Goal: Task Accomplishment & Management: Use online tool/utility

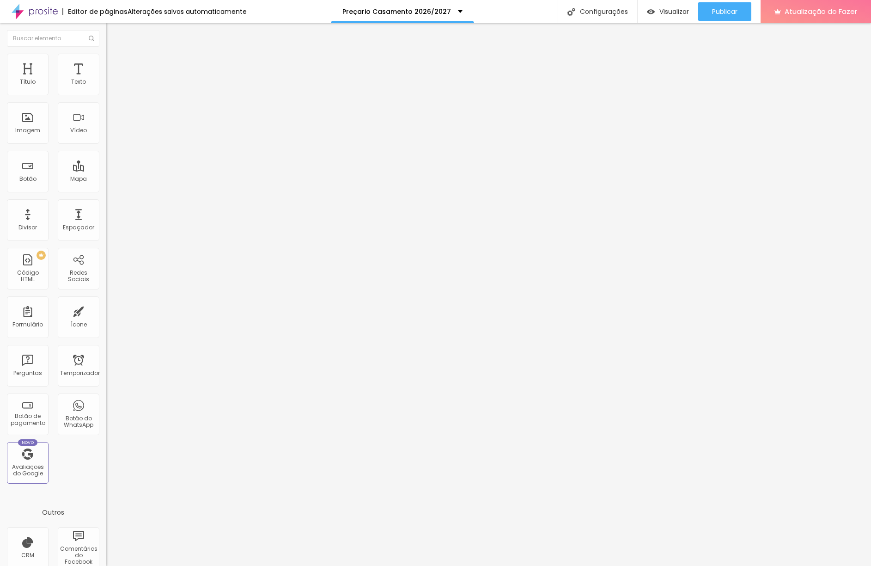
click at [112, 79] on font "Adicionar imagem" at bounding box center [139, 76] width 54 height 8
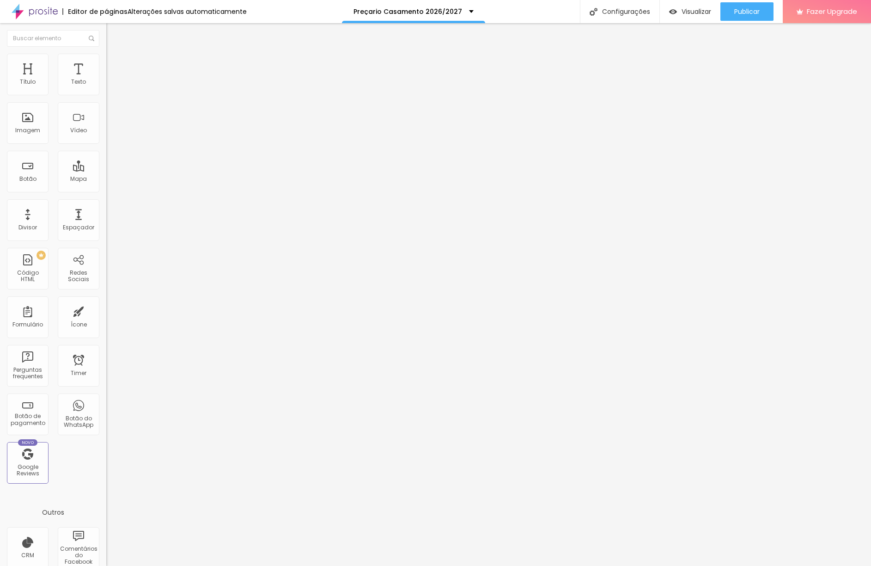
click at [106, 79] on span "Trocar imagem" at bounding box center [131, 76] width 50 height 8
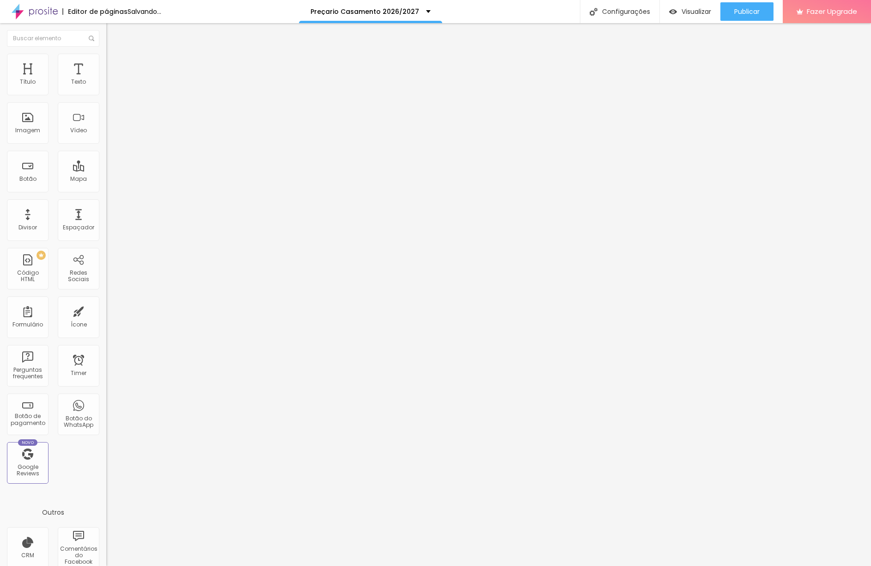
click at [106, 79] on span "Trocar imagem" at bounding box center [131, 76] width 50 height 8
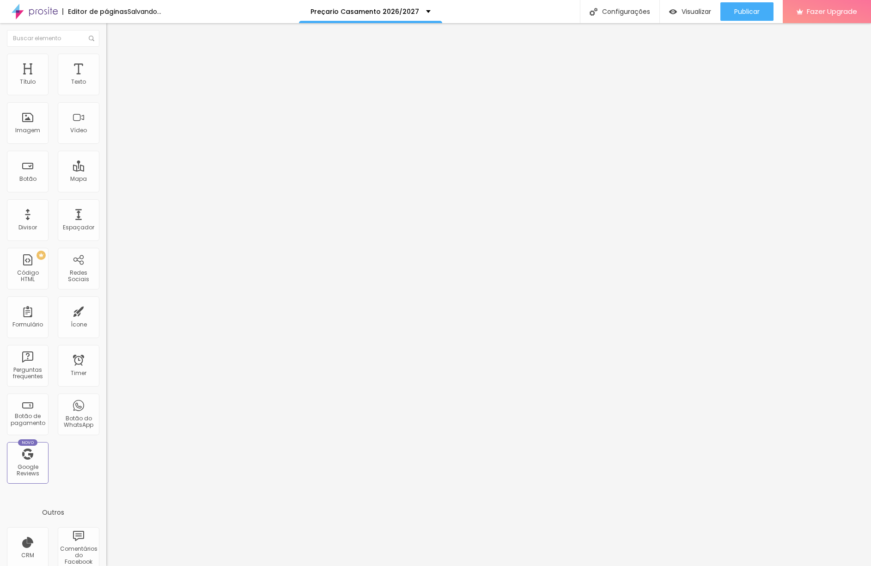
click at [112, 79] on font "Adicionar imagem" at bounding box center [139, 76] width 54 height 8
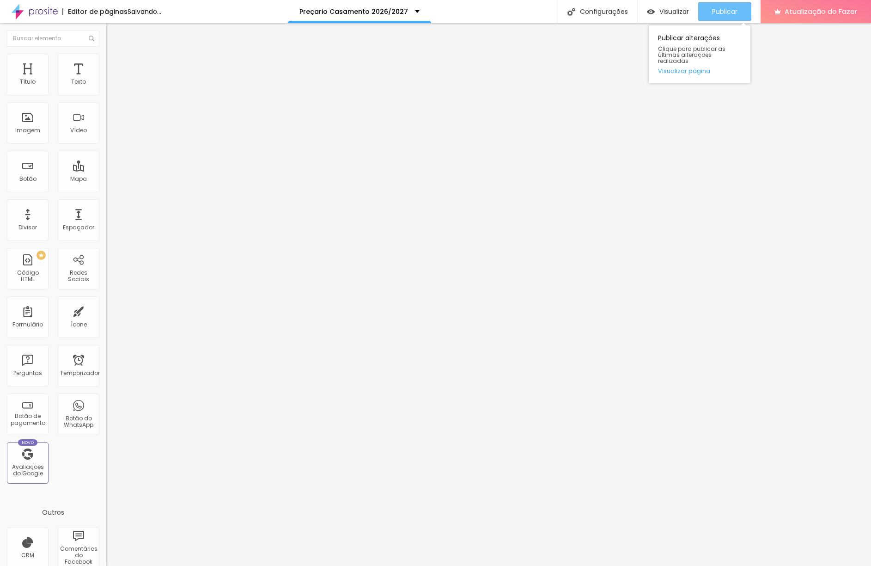
click at [719, 13] on font "Publicar" at bounding box center [724, 11] width 25 height 9
click at [677, 12] on font "Visualizar" at bounding box center [666, 11] width 30 height 9
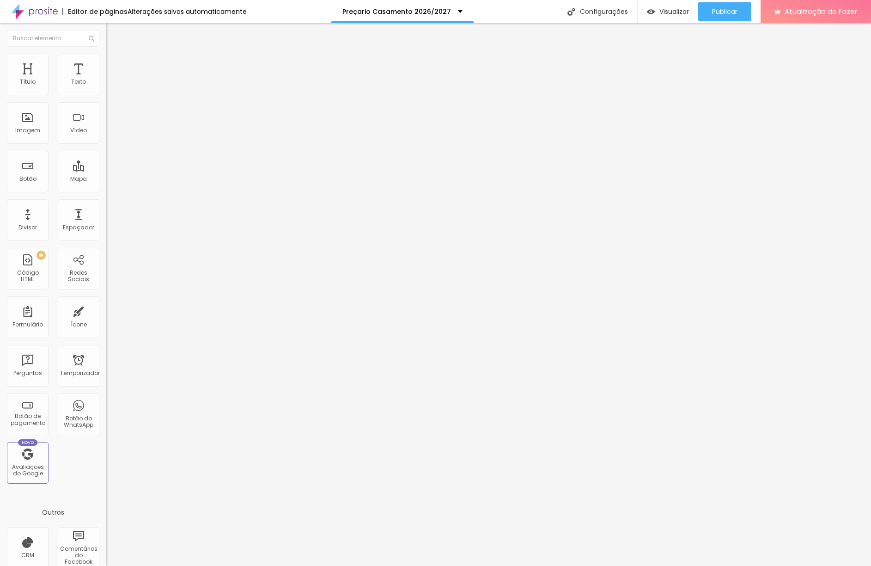
click at [106, 60] on li "Estilo" at bounding box center [159, 58] width 106 height 9
type input "95"
type input "90"
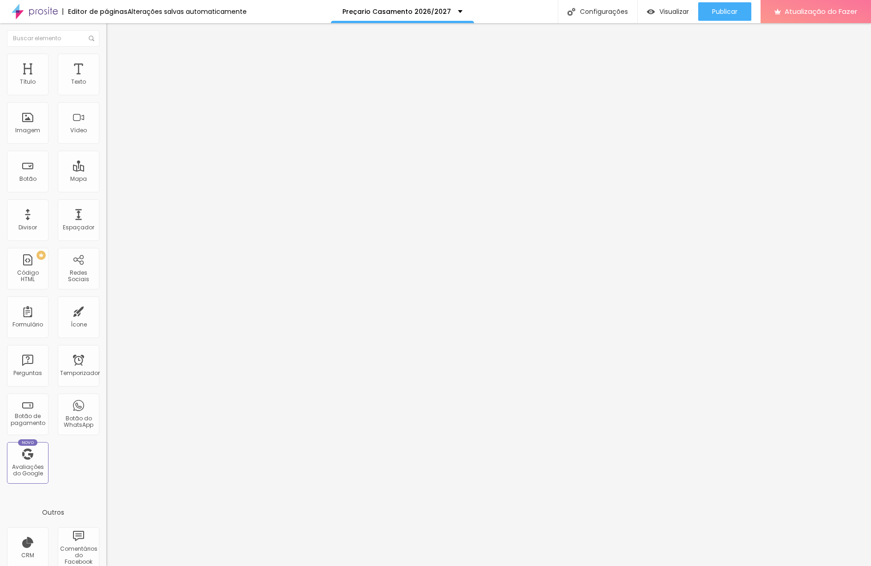
type input "85"
type input "80"
type input "75"
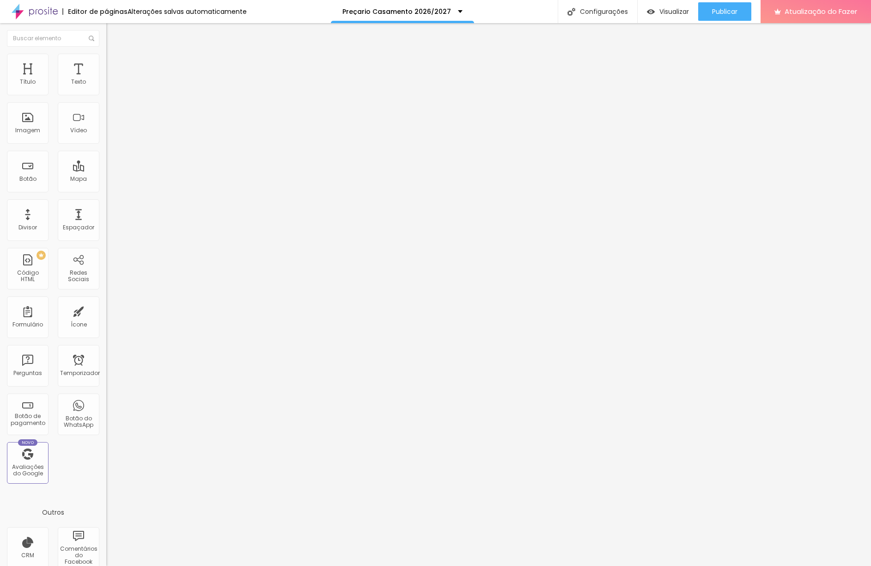
type input "75"
type input "70"
type input "65"
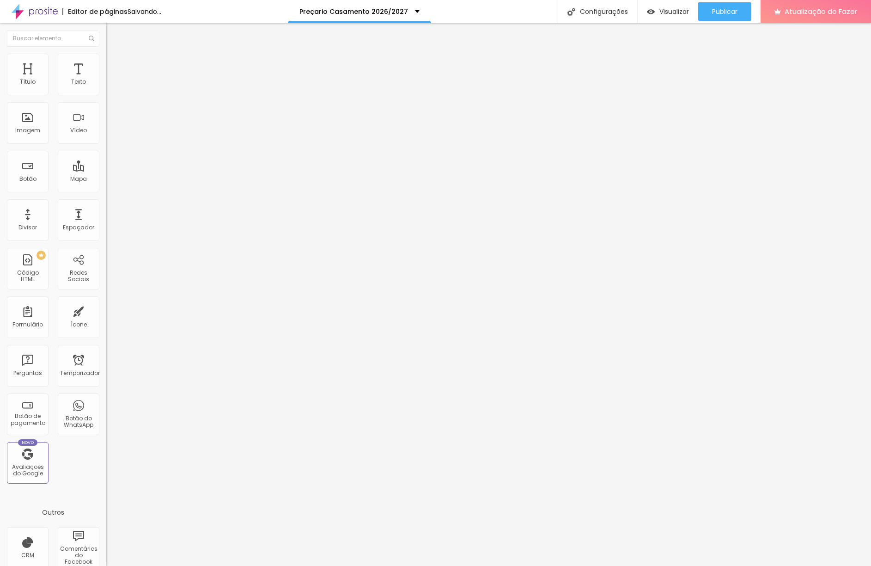
type input "70"
drag, startPoint x: 96, startPoint y: 99, endPoint x: 67, endPoint y: 98, distance: 29.6
type input "70"
click at [106, 95] on input "range" at bounding box center [136, 90] width 60 height 7
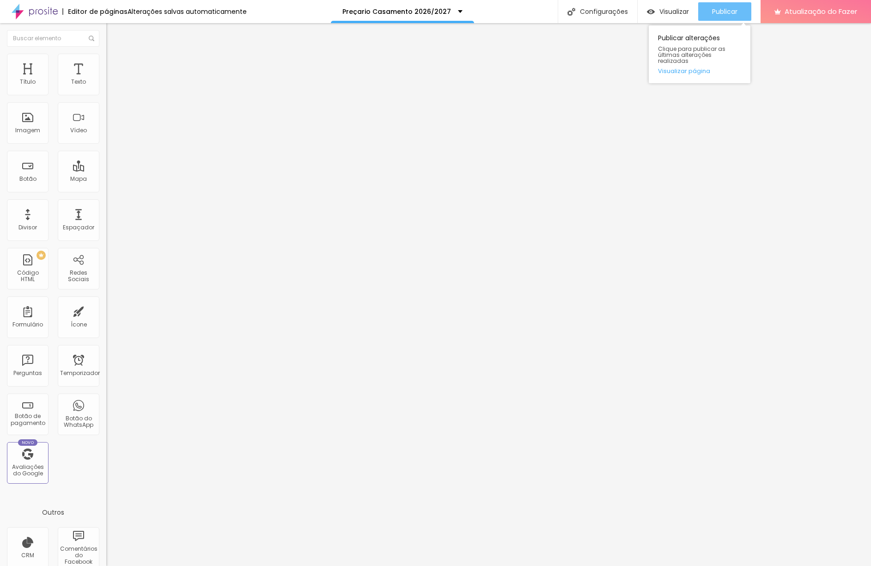
click at [722, 14] on font "Publicar" at bounding box center [724, 11] width 25 height 9
click at [660, 10] on font "Visualizar" at bounding box center [666, 11] width 30 height 9
click at [112, 79] on font "Trocar imagem" at bounding box center [134, 76] width 45 height 8
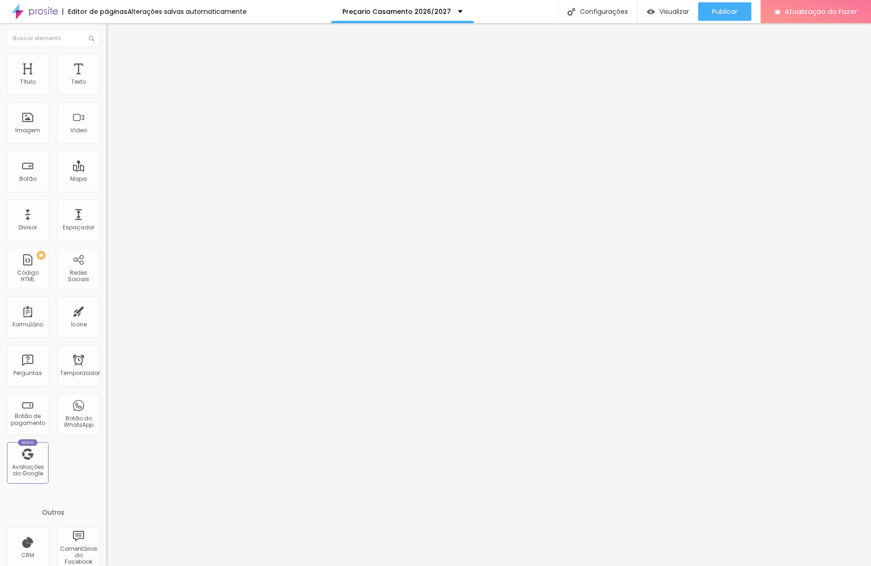
click at [115, 64] on font "Estilo" at bounding box center [122, 60] width 14 height 8
type input "75"
type input "80"
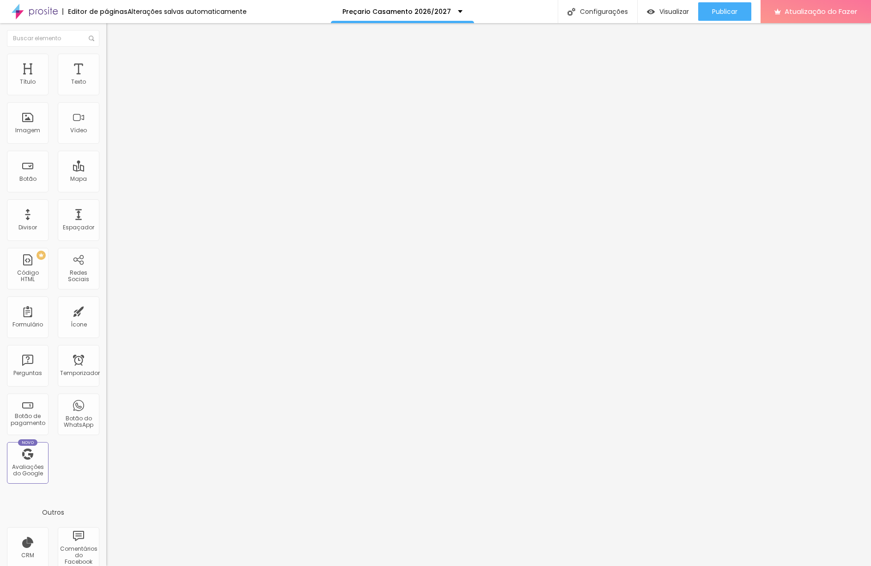
type input "80"
type input "85"
type input "90"
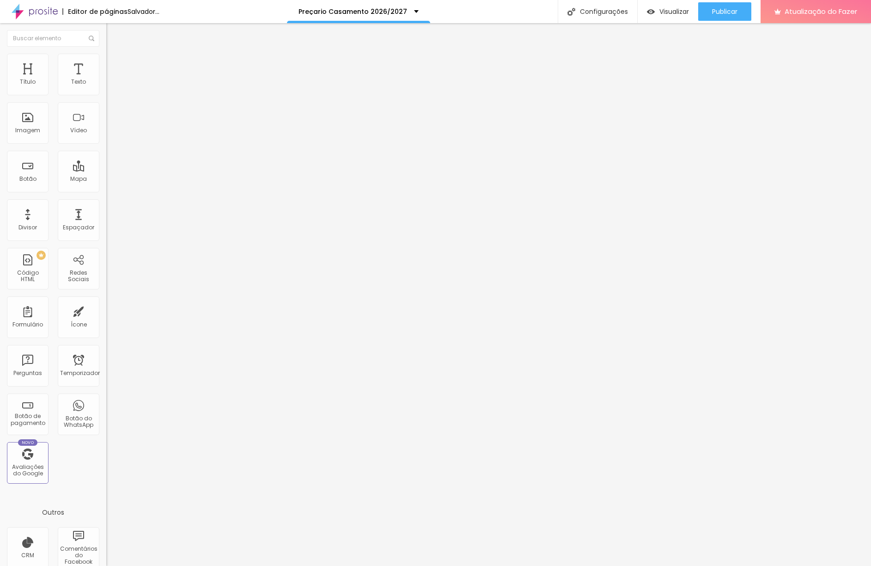
type input "95"
type input "100"
type input "95"
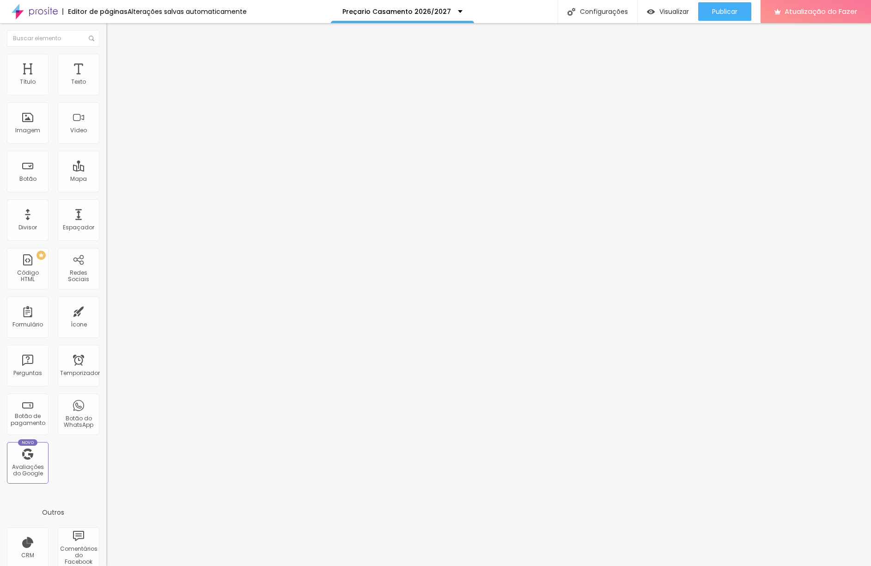
drag, startPoint x: 66, startPoint y: 100, endPoint x: 92, endPoint y: 102, distance: 25.5
type input "95"
click at [106, 95] on input "range" at bounding box center [136, 90] width 60 height 7
click at [106, 63] on img at bounding box center [110, 67] width 8 height 8
type input "17"
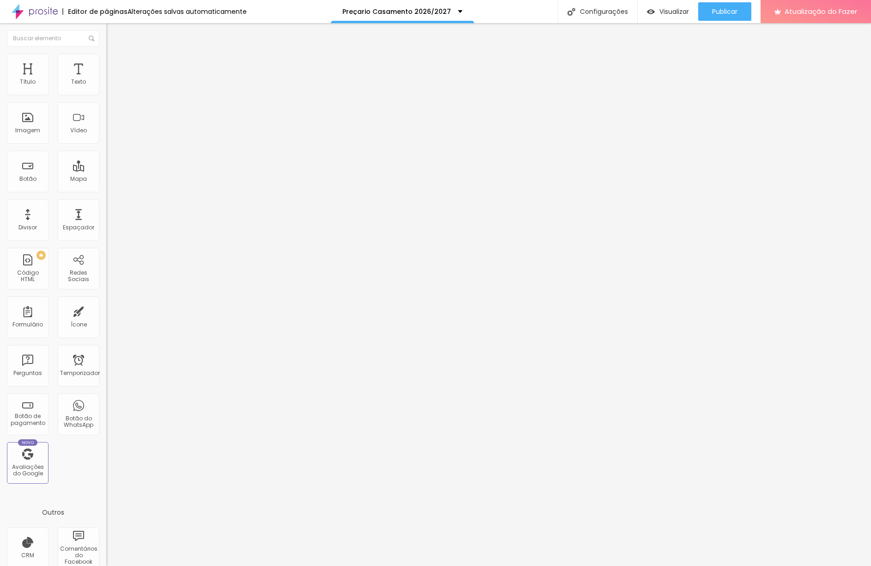
type input "17"
type input "16"
type input "17"
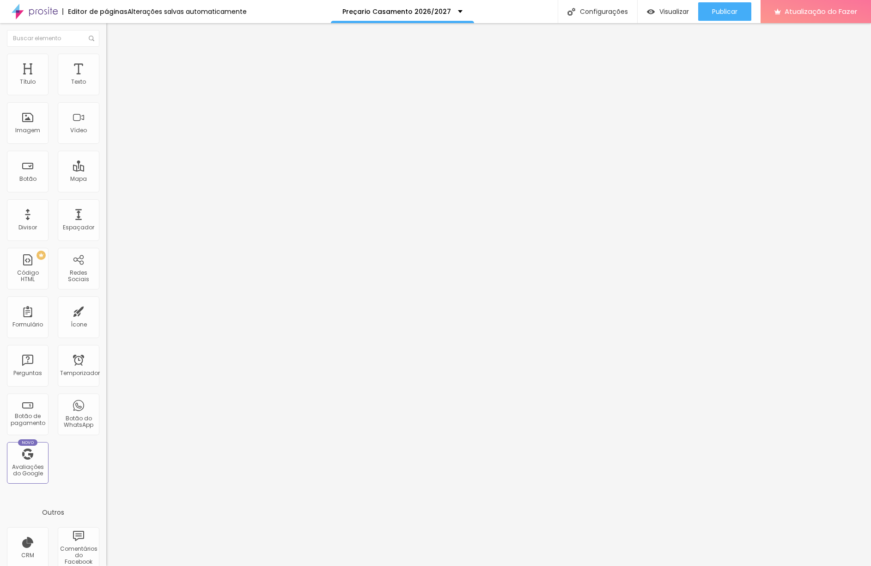
type input "18"
type input "20"
type input "21"
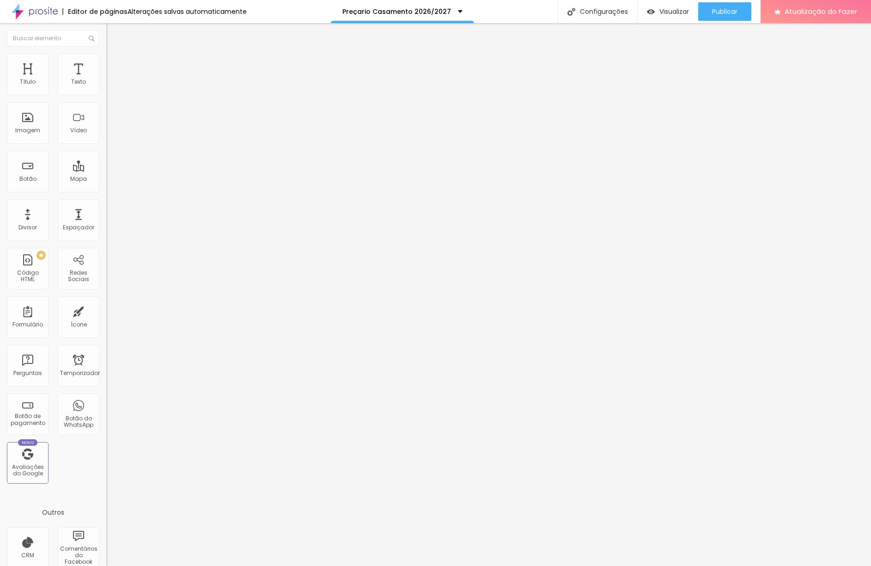
type input "21"
type input "22"
type input "24"
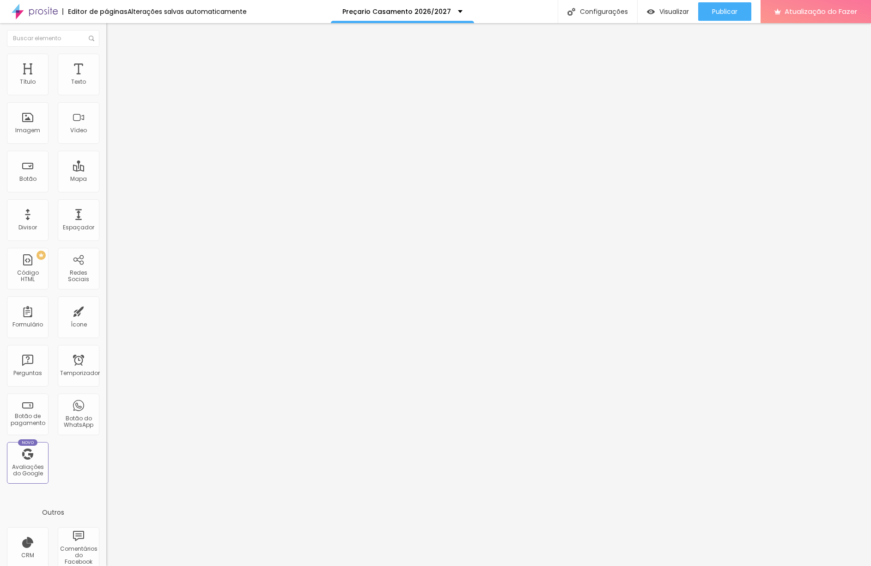
type input "25"
type input "27"
type input "29"
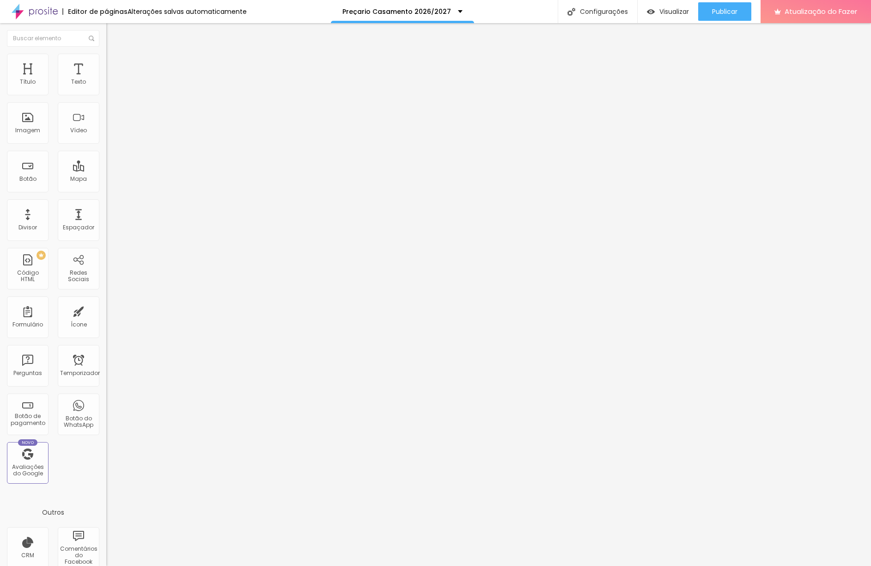
type input "29"
type input "30"
type input "31"
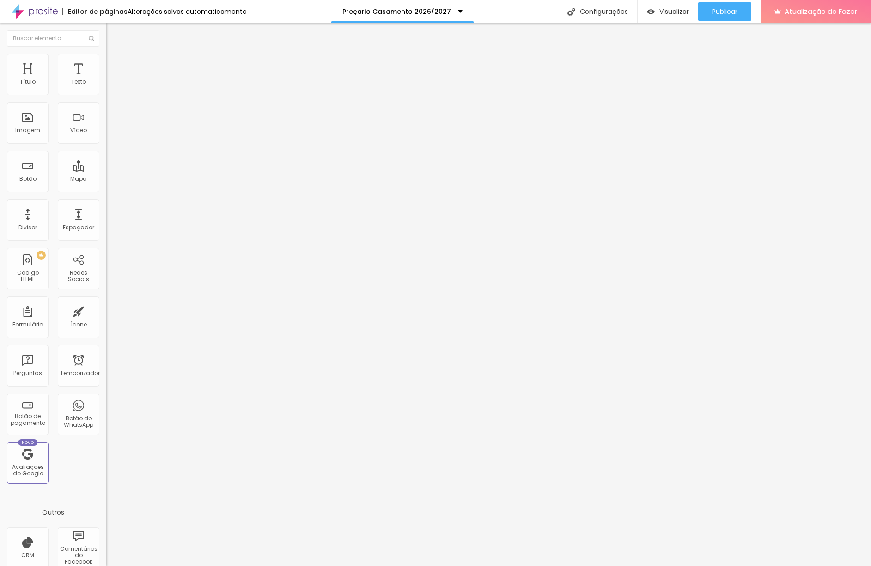
type input "32"
type input "36"
type input "38"
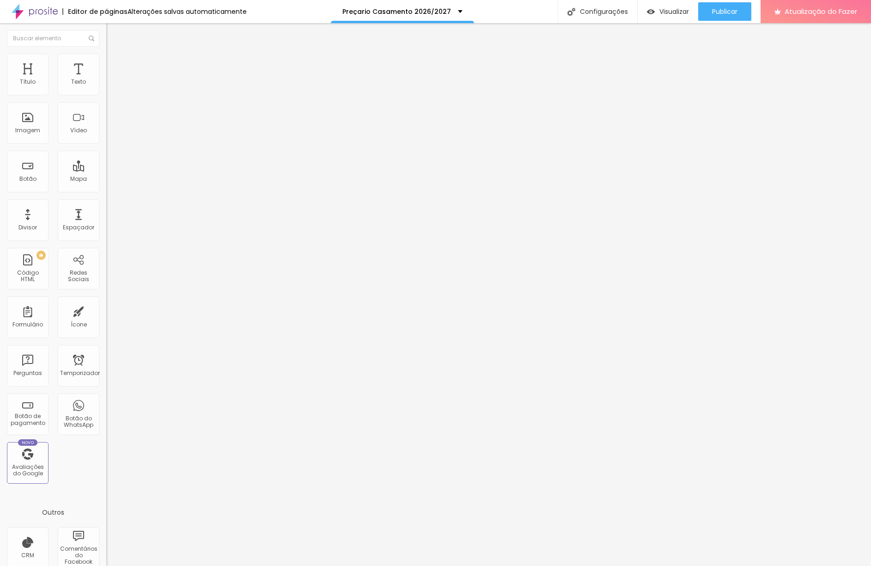
type input "38"
type input "40"
type input "41"
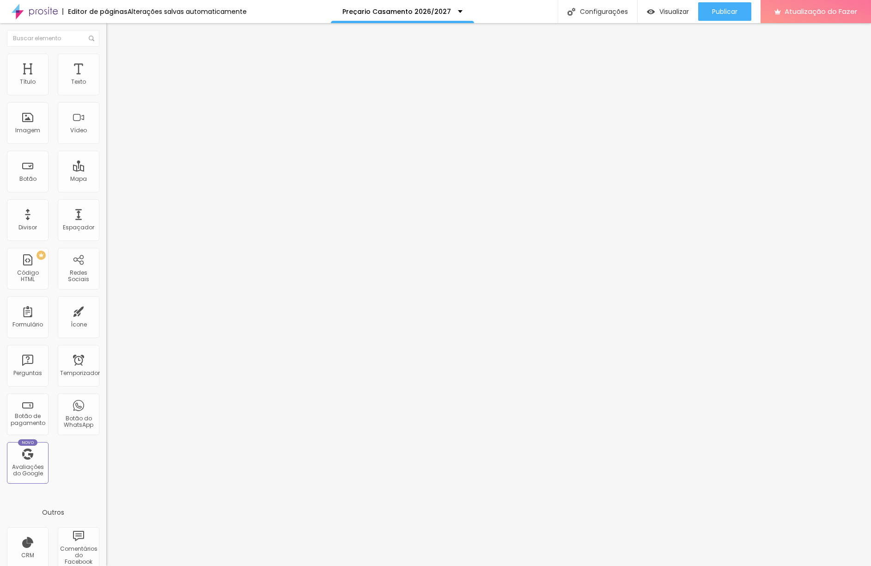
type input "50"
type input "54"
type input "58"
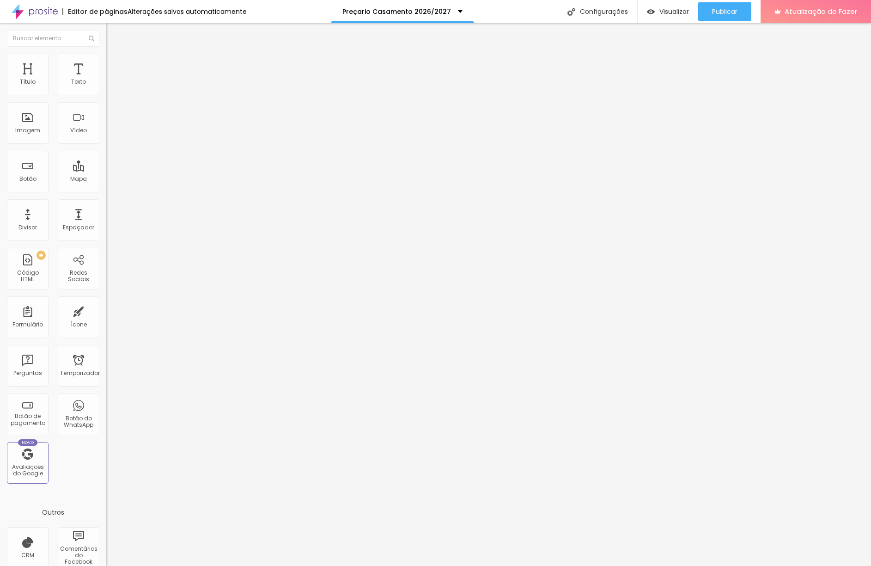
type input "58"
type input "60"
type input "62"
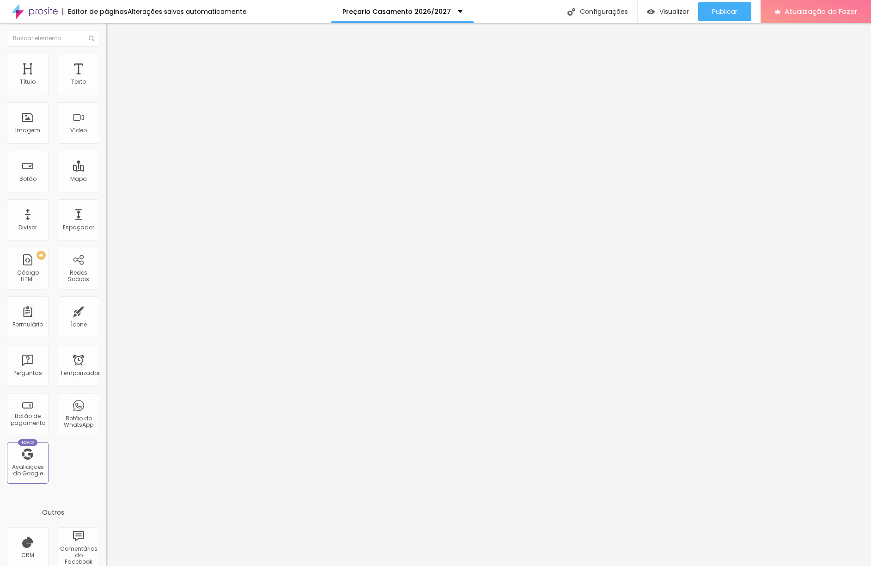
type input "63"
type input "64"
type input "65"
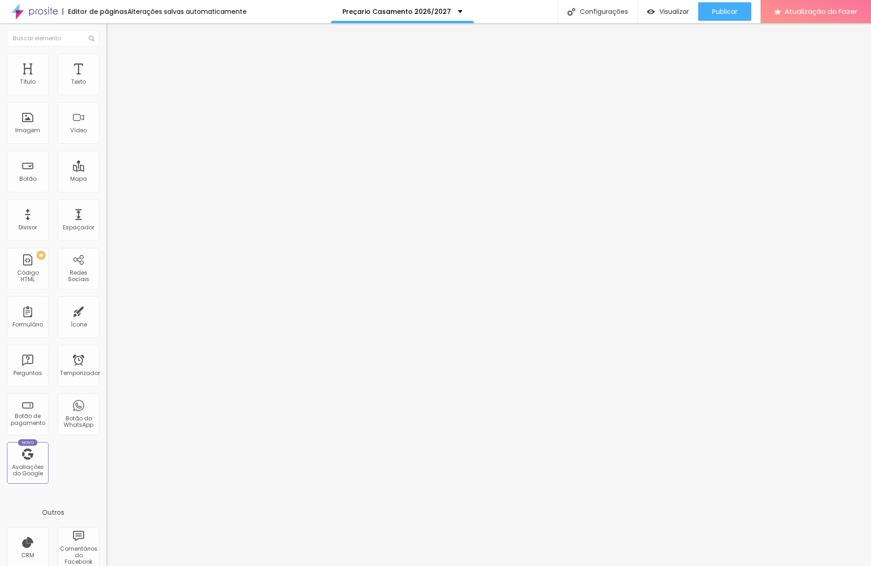
type input "65"
type input "66"
type input "67"
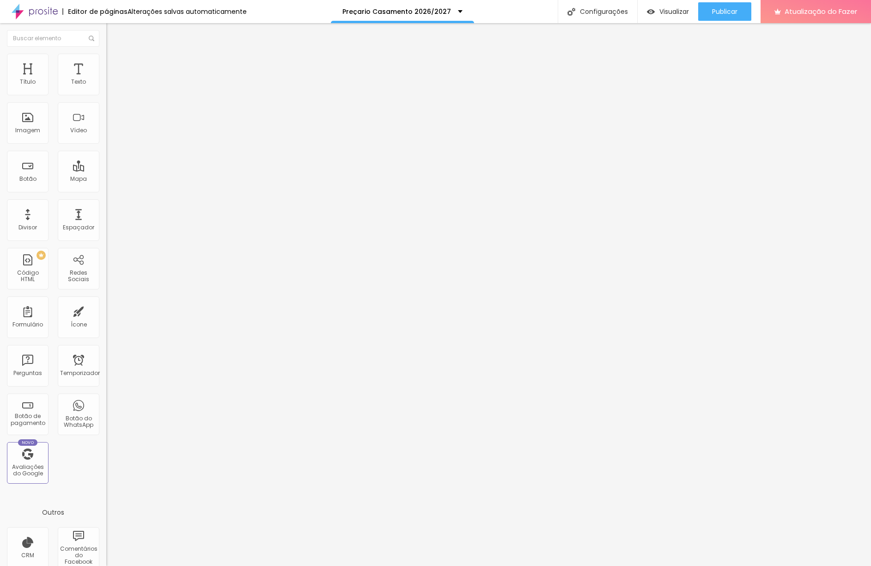
type input "69"
type input "71"
type input "73"
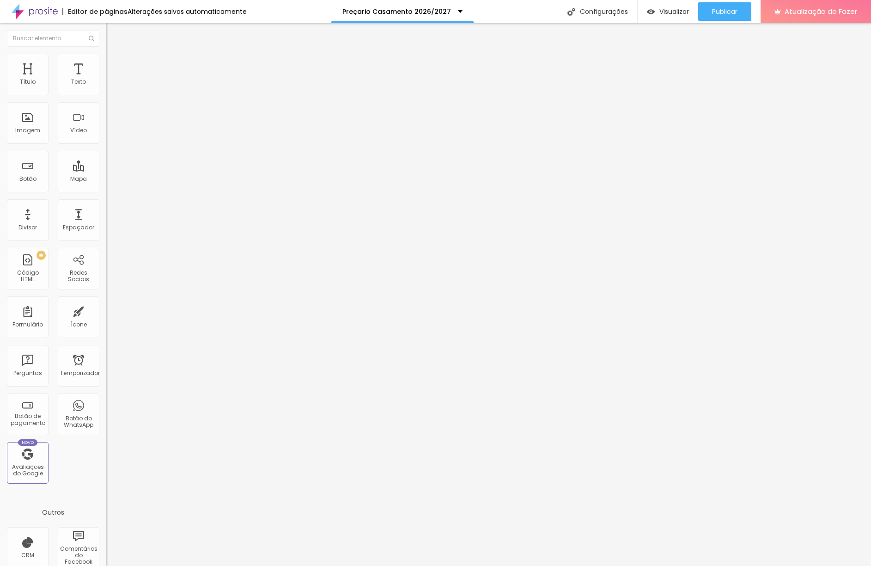
type input "73"
type input "77"
type input "78"
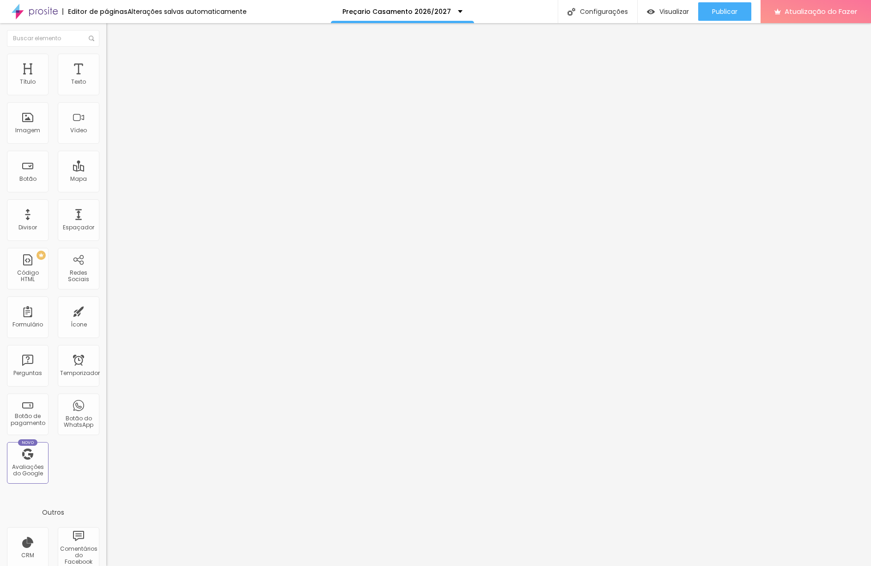
type input "82"
type input "83"
type input "85"
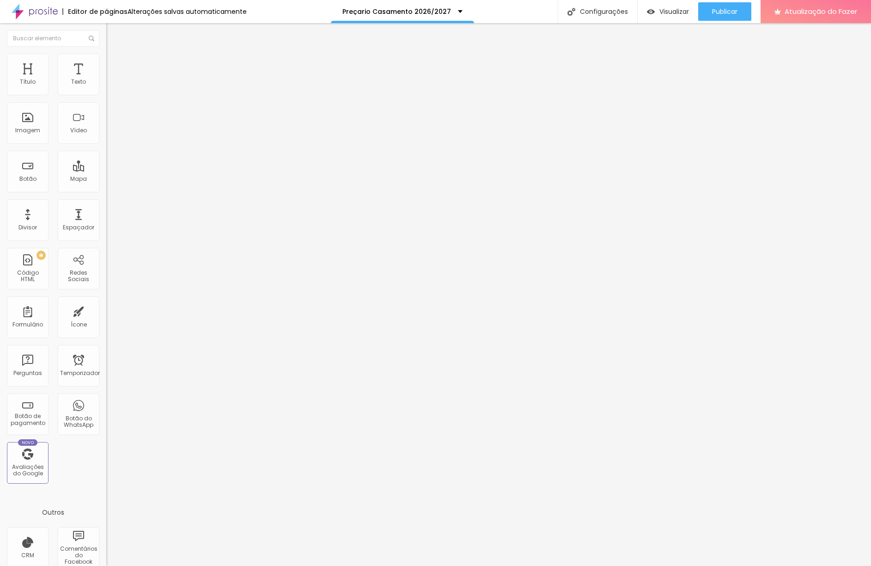
type input "85"
type input "86"
type input "87"
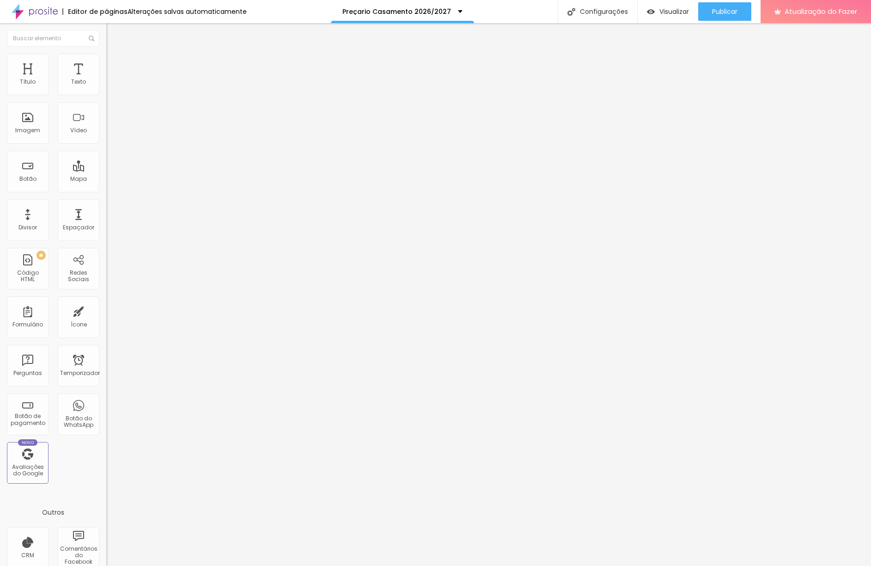
type input "88"
type input "89"
type input "90"
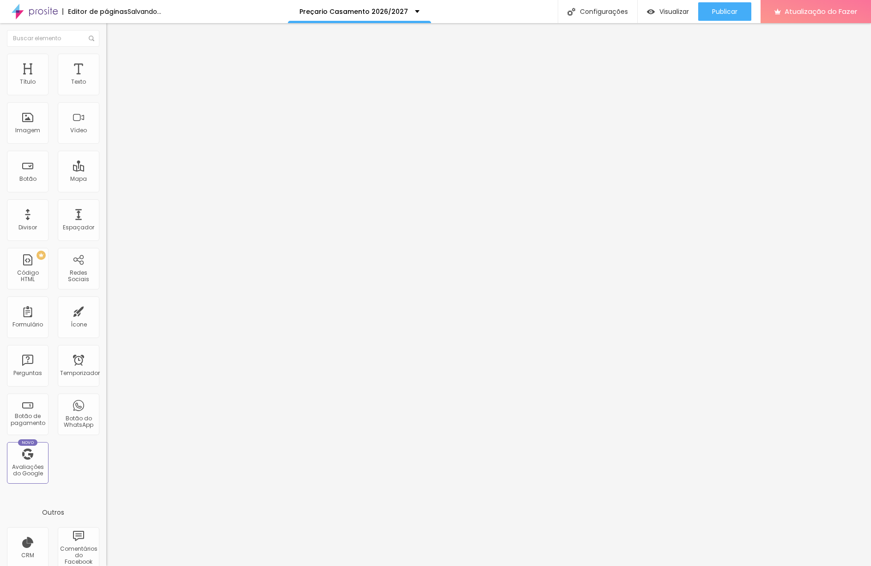
type input "90"
type input "89"
type input "88"
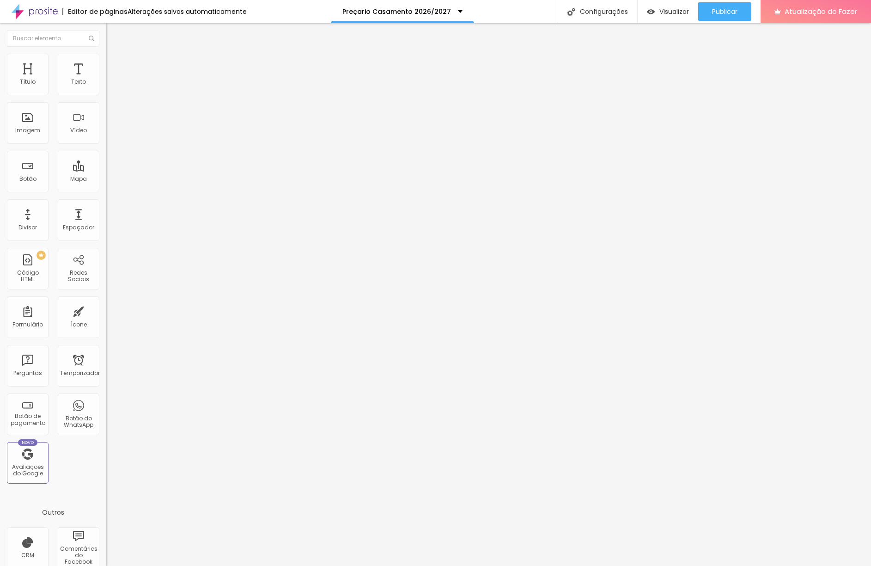
type input "89"
type input "90"
type input "91"
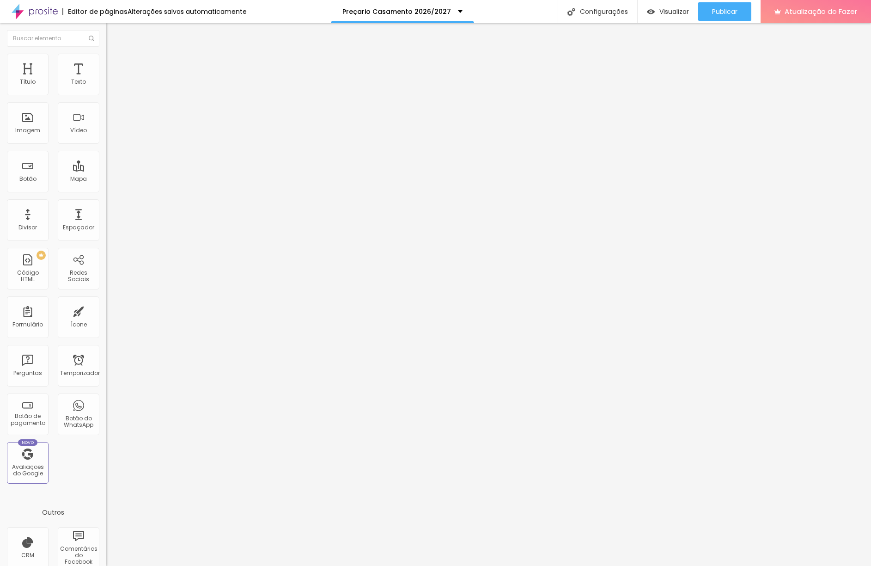
type input "91"
type input "92"
type input "93"
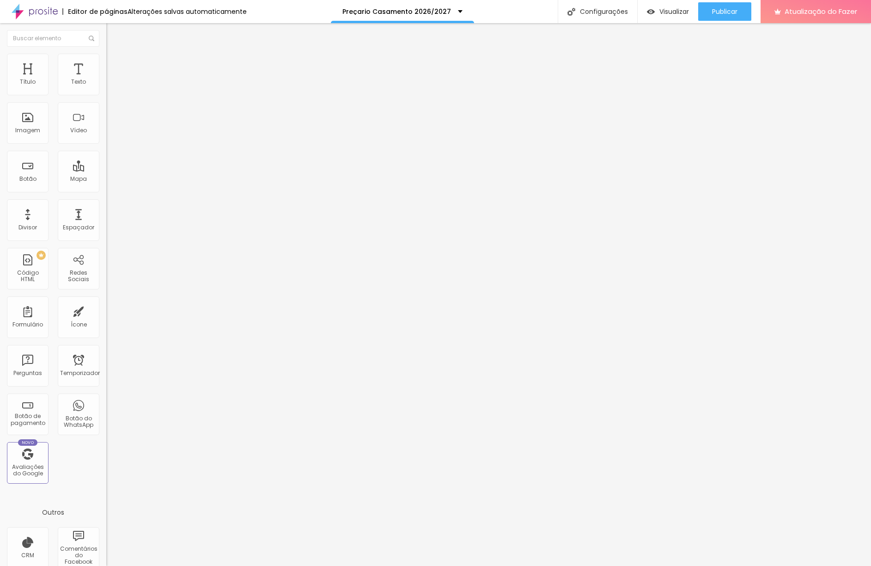
type input "94"
type input "95"
type input "96"
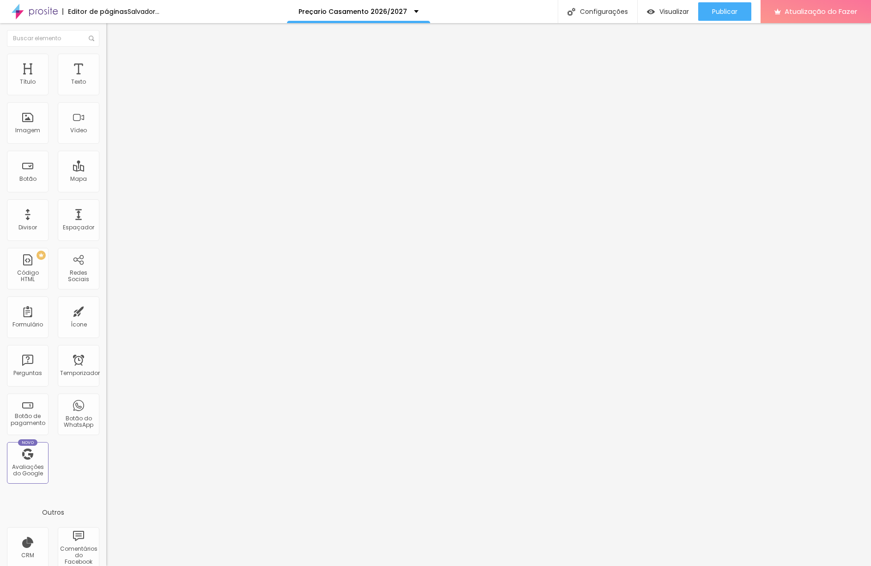
type input "96"
type input "100"
drag, startPoint x: 31, startPoint y: 92, endPoint x: 105, endPoint y: 93, distance: 74.9
type input "100"
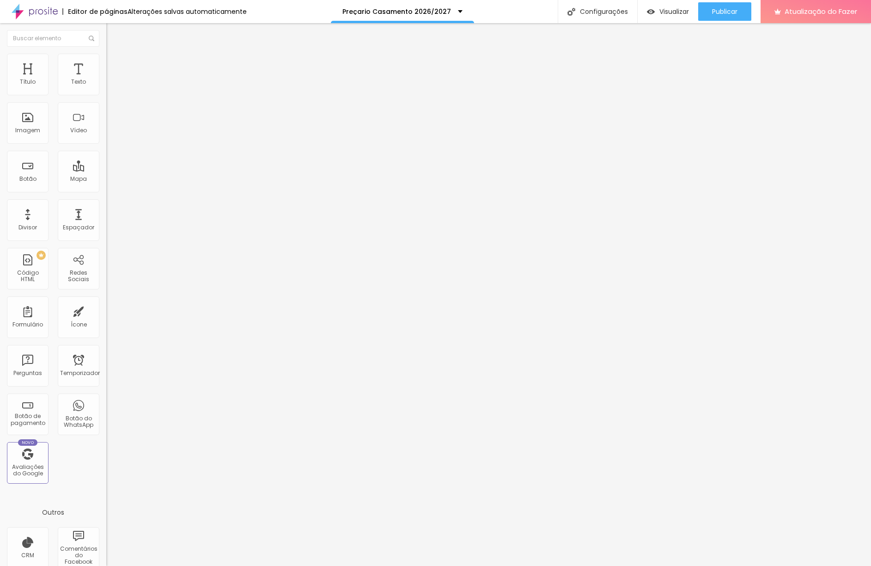
click at [106, 179] on input "range" at bounding box center [136, 182] width 60 height 7
click at [735, 15] on font "Publicar" at bounding box center [724, 11] width 25 height 9
click at [661, 13] on font "Visualizar" at bounding box center [666, 11] width 30 height 9
click at [106, 53] on img at bounding box center [110, 48] width 8 height 8
click at [112, 79] on font "Trocar imagem" at bounding box center [134, 76] width 45 height 8
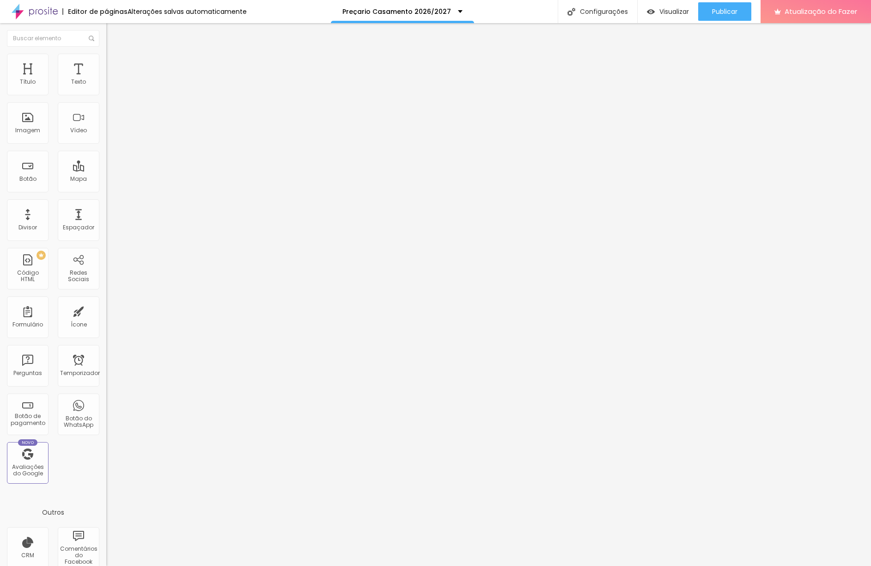
click at [106, 59] on img at bounding box center [110, 58] width 8 height 8
type input "90"
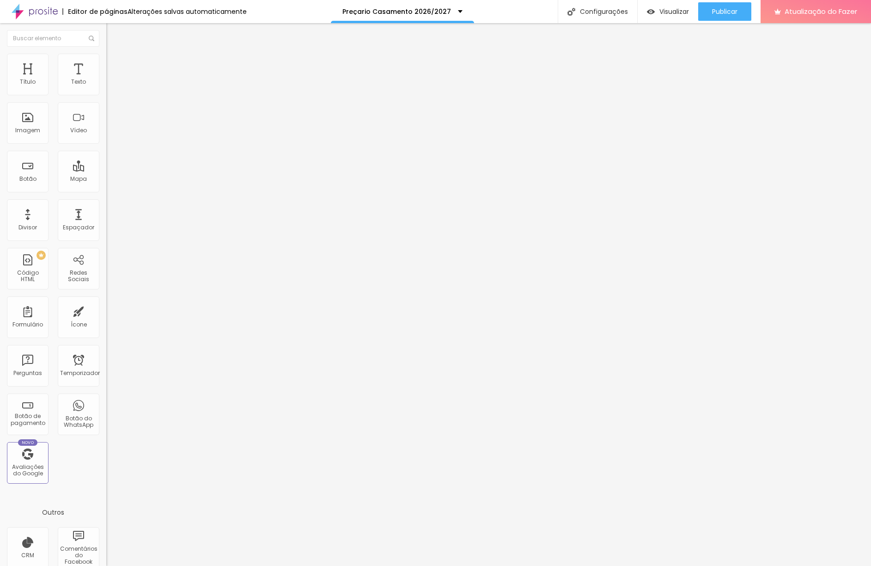
type input "85"
type input "80"
type input "75"
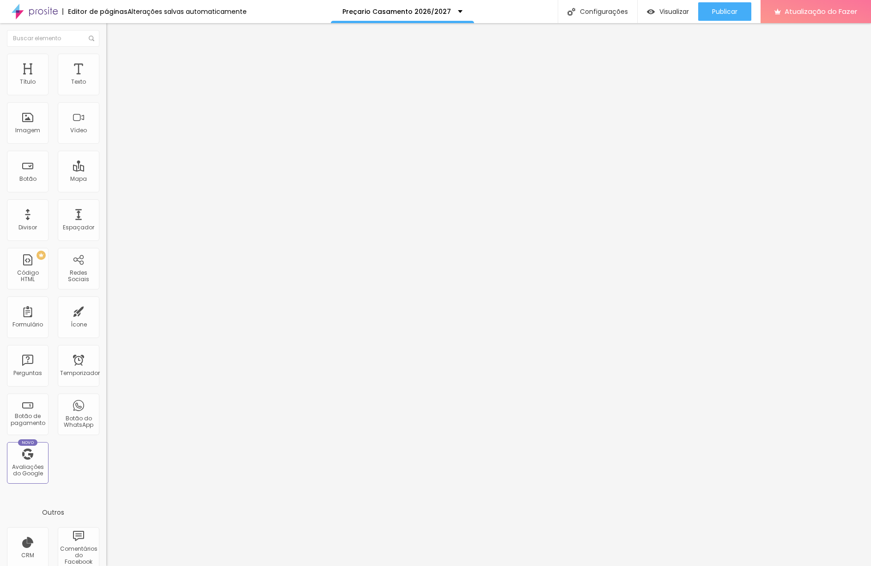
type input "75"
type input "70"
type input "65"
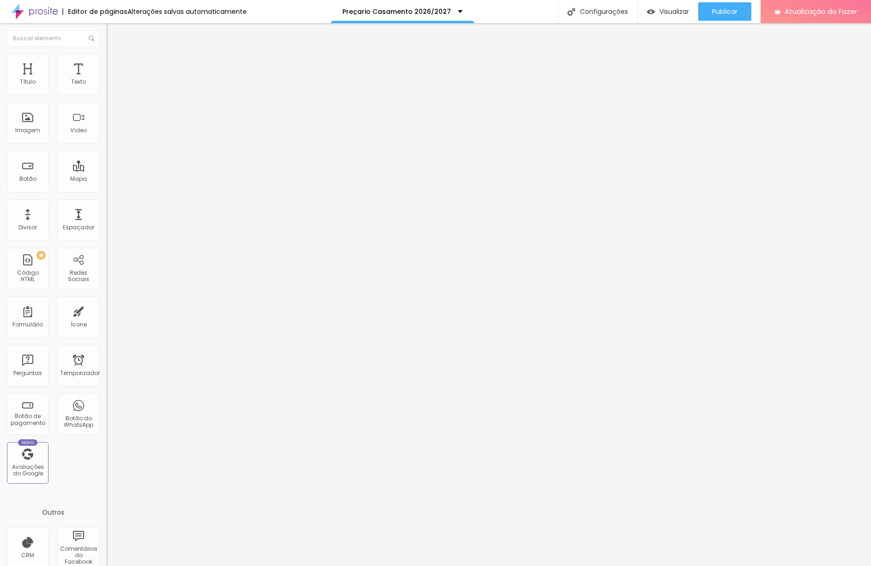
type input "70"
type input "75"
type input "80"
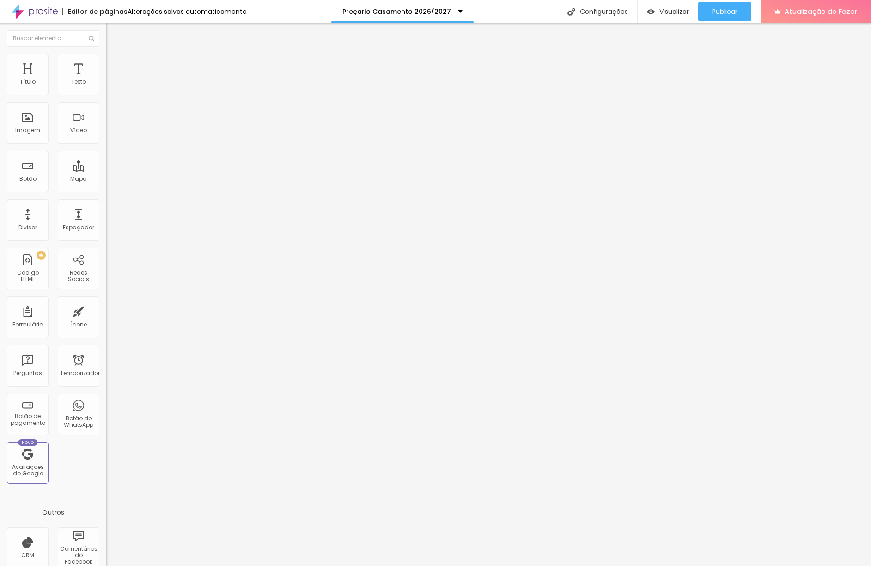
type input "80"
type input "85"
type input "80"
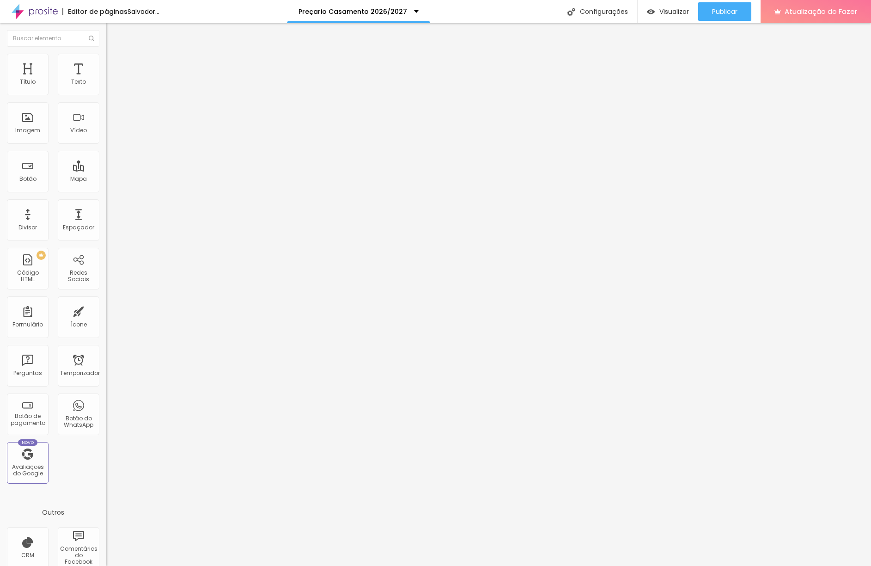
type input "75"
drag, startPoint x: 90, startPoint y: 98, endPoint x: 71, endPoint y: 99, distance: 19.4
click at [106, 95] on input "range" at bounding box center [136, 90] width 60 height 7
type input "70"
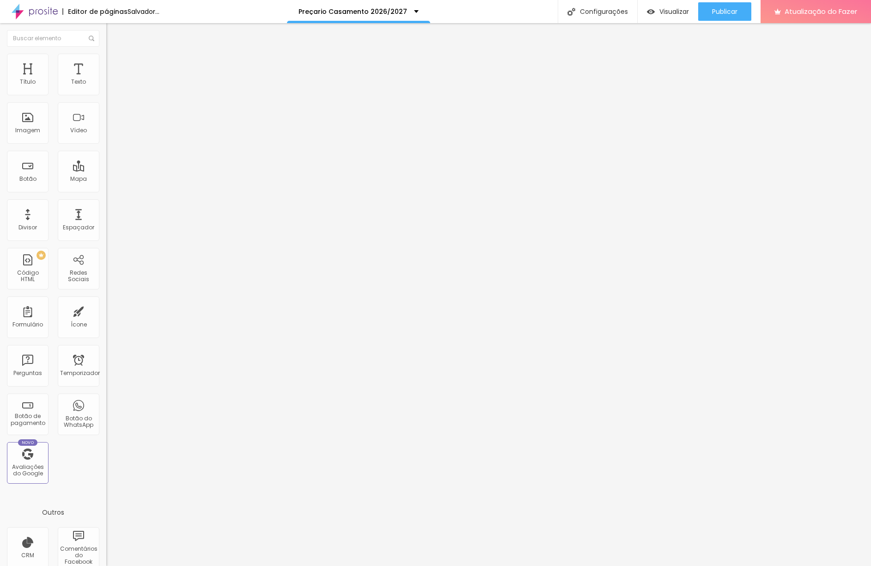
type input "70"
type input "75"
type input "80"
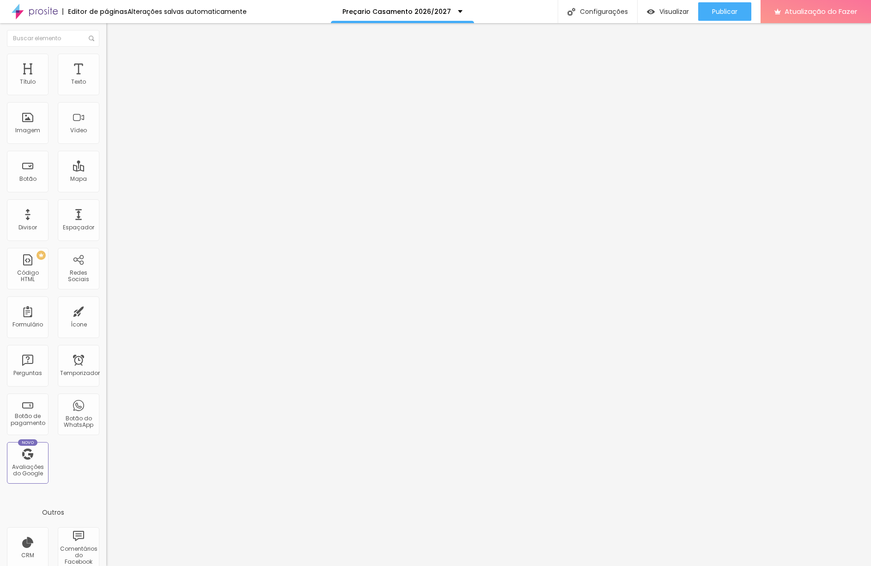
click at [106, 95] on input "range" at bounding box center [136, 90] width 60 height 7
click at [744, 21] on div "Publicar alterações Clique para publicar as últimas alterações realizadas Visua…" at bounding box center [700, 52] width 102 height 62
click at [739, 15] on button "Publicar" at bounding box center [724, 11] width 53 height 18
click at [676, 9] on font "Visualizar" at bounding box center [666, 11] width 30 height 9
click at [106, 54] on li "Conteúdo" at bounding box center [159, 48] width 106 height 9
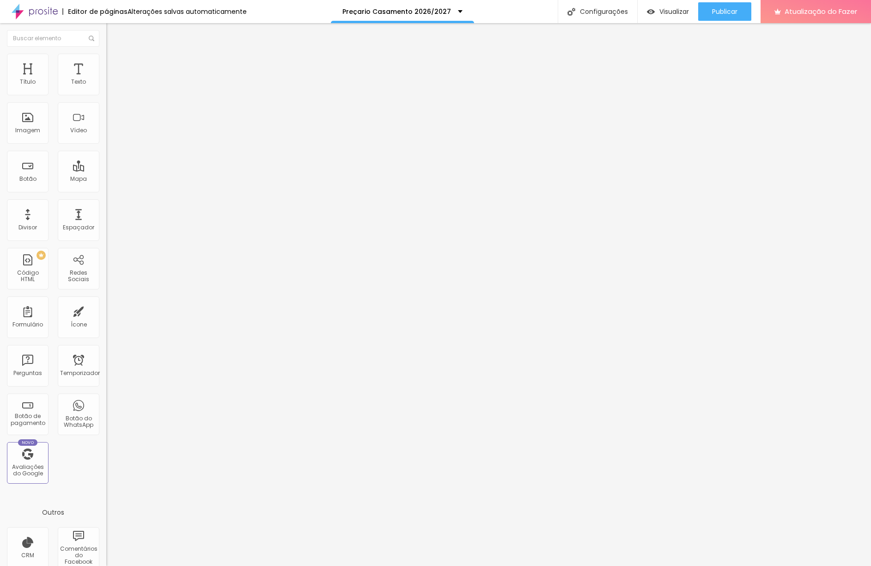
click at [106, 132] on img at bounding box center [109, 128] width 6 height 6
click at [106, 124] on img at bounding box center [109, 121] width 6 height 6
click at [106, 89] on button "button" at bounding box center [112, 84] width 13 height 10
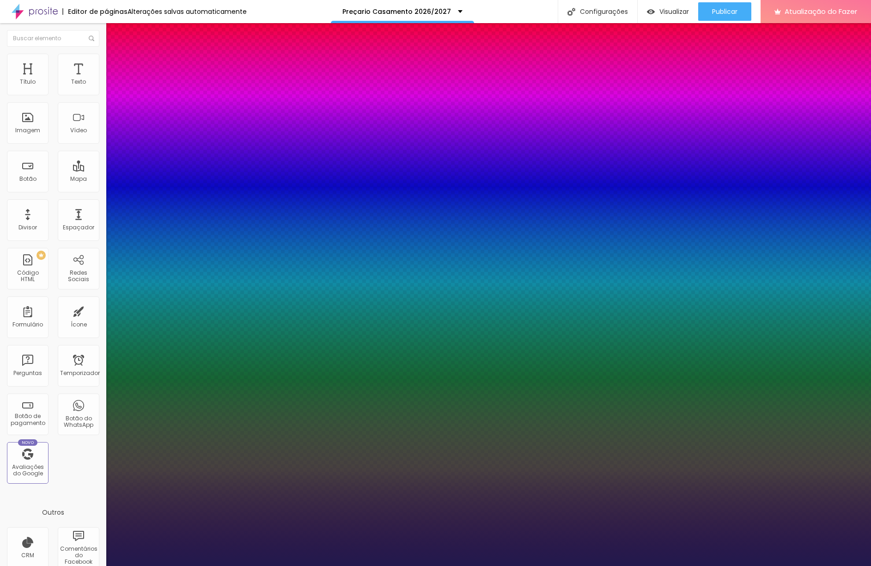
type input "1"
click at [587, 565] on div at bounding box center [435, 566] width 871 height 0
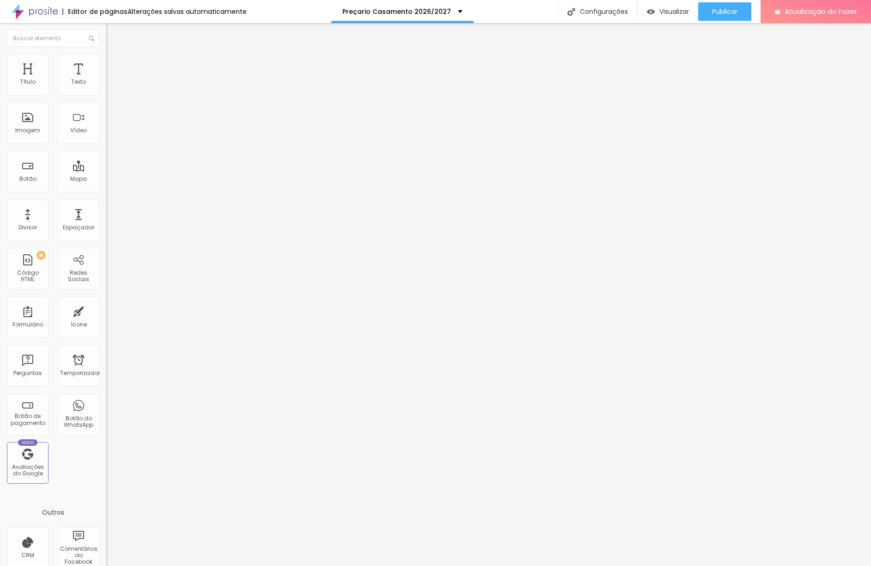
click at [110, 86] on icon "button" at bounding box center [113, 83] width 6 height 6
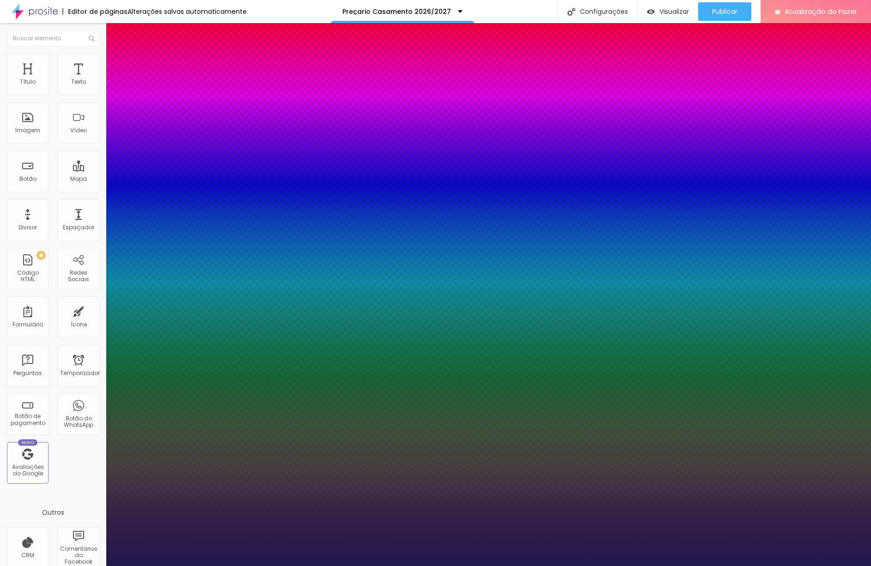
type input "1"
click at [164, 565] on div at bounding box center [435, 566] width 871 height 0
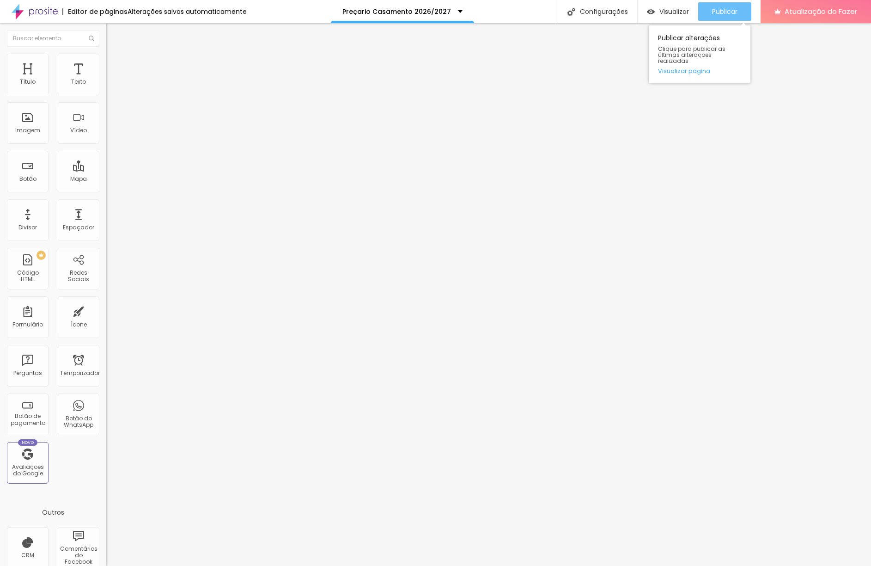
click at [720, 8] on font "Publicar" at bounding box center [724, 11] width 25 height 9
click at [106, 58] on img at bounding box center [110, 58] width 8 height 8
type input "75"
type input "70"
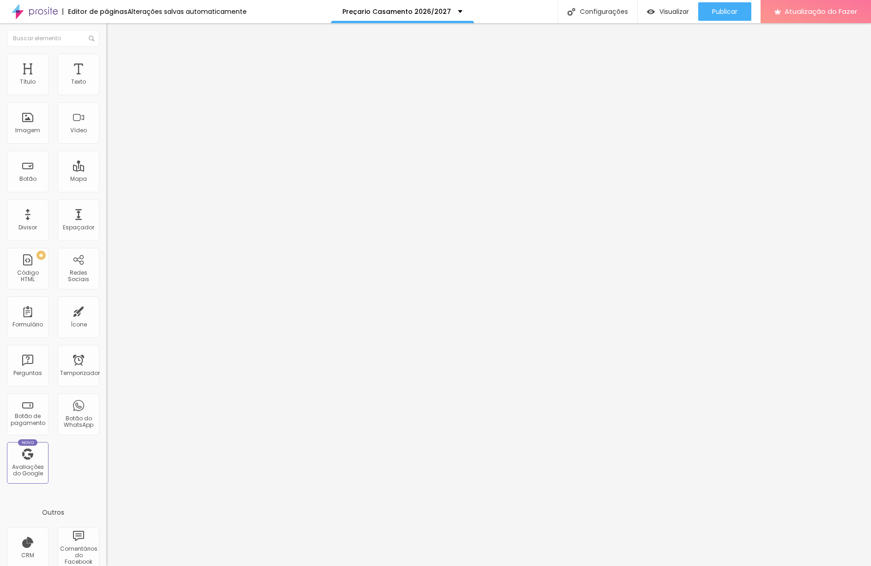
type input "70"
type input "75"
click at [106, 95] on input "range" at bounding box center [136, 90] width 60 height 7
click at [106, 61] on li "Estilo" at bounding box center [159, 58] width 106 height 9
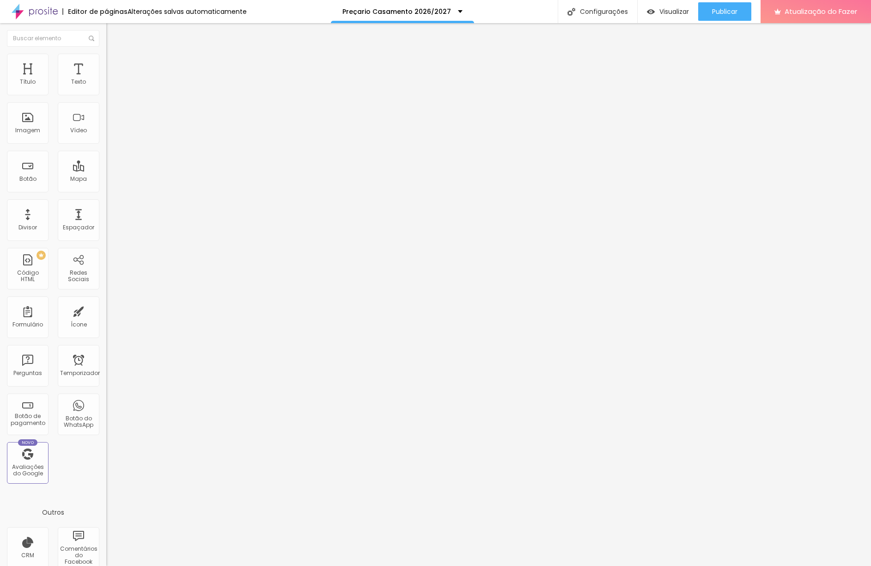
click at [115, 64] on font "Estilo" at bounding box center [122, 60] width 14 height 8
click at [731, 15] on font "Publicar" at bounding box center [724, 11] width 25 height 9
click at [660, 13] on font "Visualizar" at bounding box center [666, 11] width 30 height 9
click at [112, 79] on font "Trocar imagem" at bounding box center [134, 76] width 45 height 8
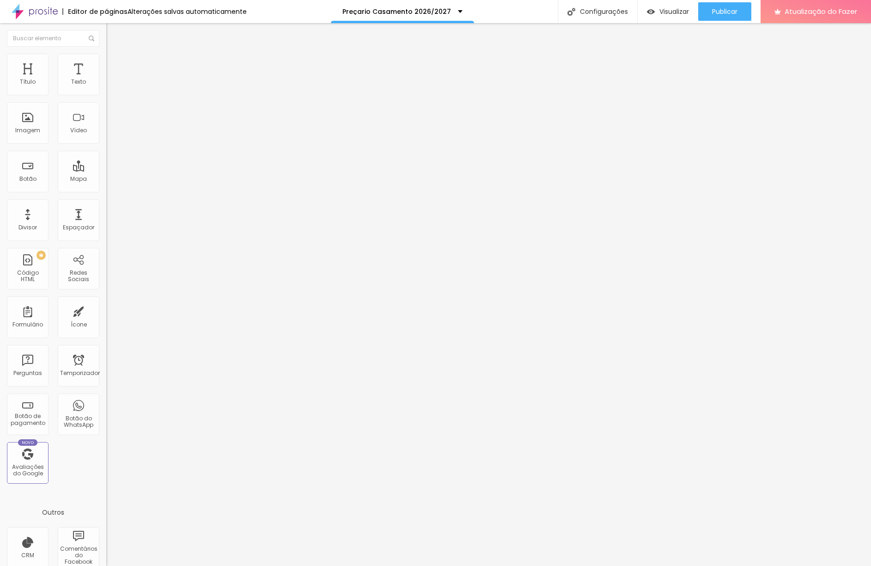
drag, startPoint x: 94, startPoint y: 146, endPoint x: 99, endPoint y: 149, distance: 5.8
click at [106, 79] on span "Trocar imagem" at bounding box center [131, 76] width 50 height 8
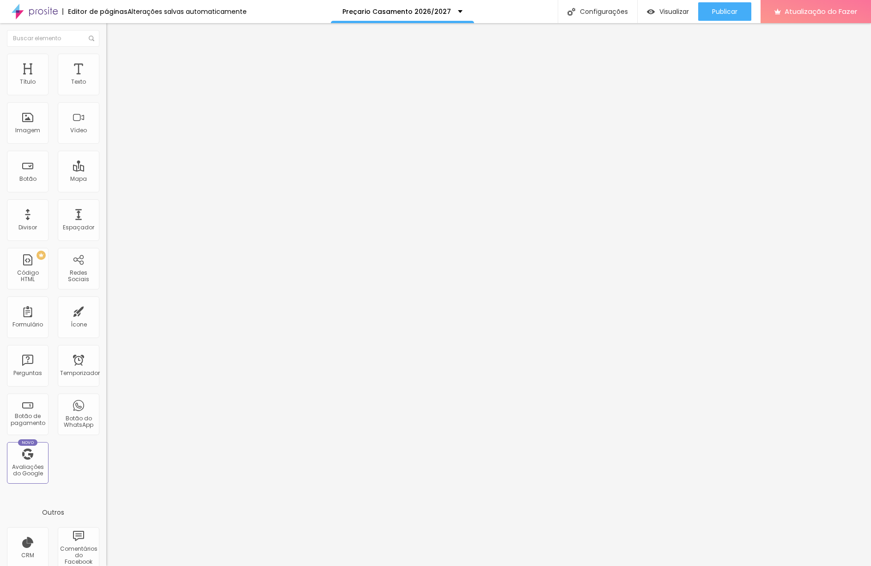
drag, startPoint x: 47, startPoint y: 59, endPoint x: 52, endPoint y: 64, distance: 7.2
click at [106, 59] on li "Estilo" at bounding box center [159, 58] width 106 height 9
type input "95"
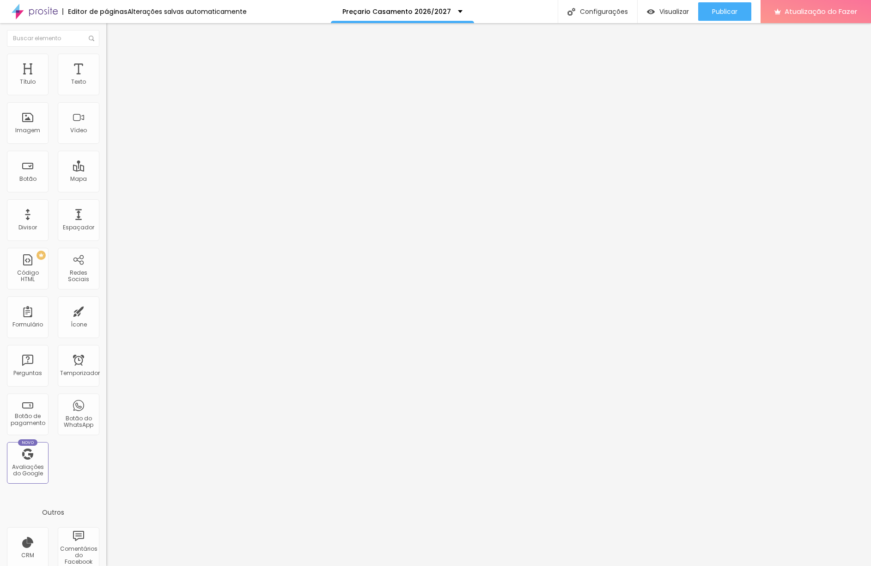
type input "95"
type input "100"
click at [106, 95] on input "range" at bounding box center [136, 90] width 60 height 7
click at [106, 54] on li "Conteúdo" at bounding box center [159, 48] width 106 height 9
